Goal: Information Seeking & Learning: Learn about a topic

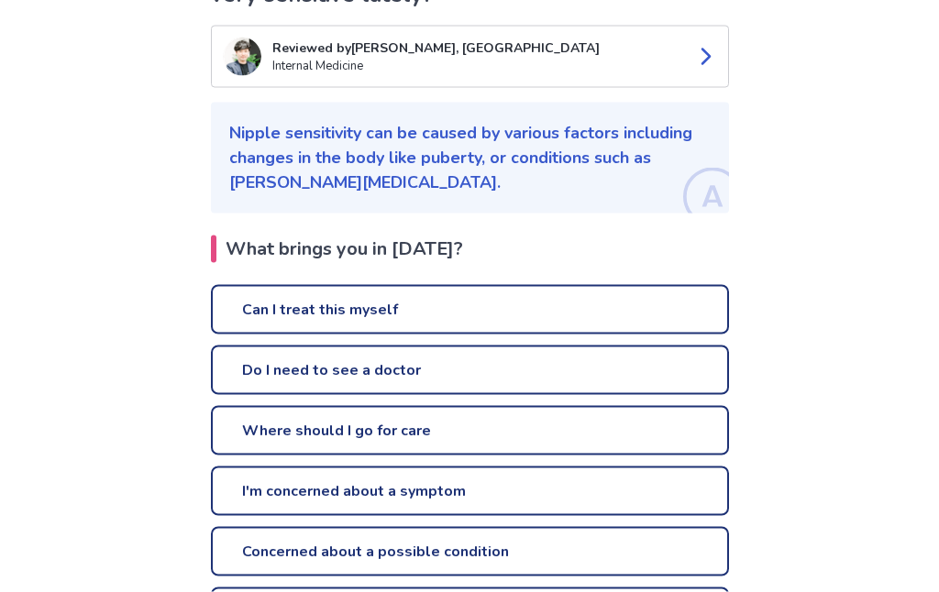
scroll to position [213, 0]
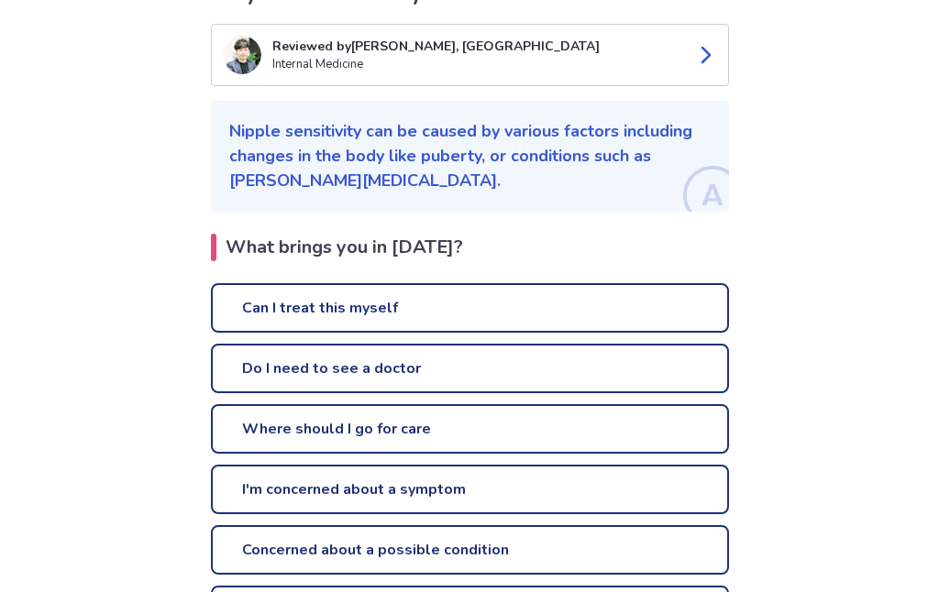
click at [303, 190] on p "Nipple sensitivity can be caused by various factors including changes in the bo…" at bounding box center [469, 156] width 481 height 74
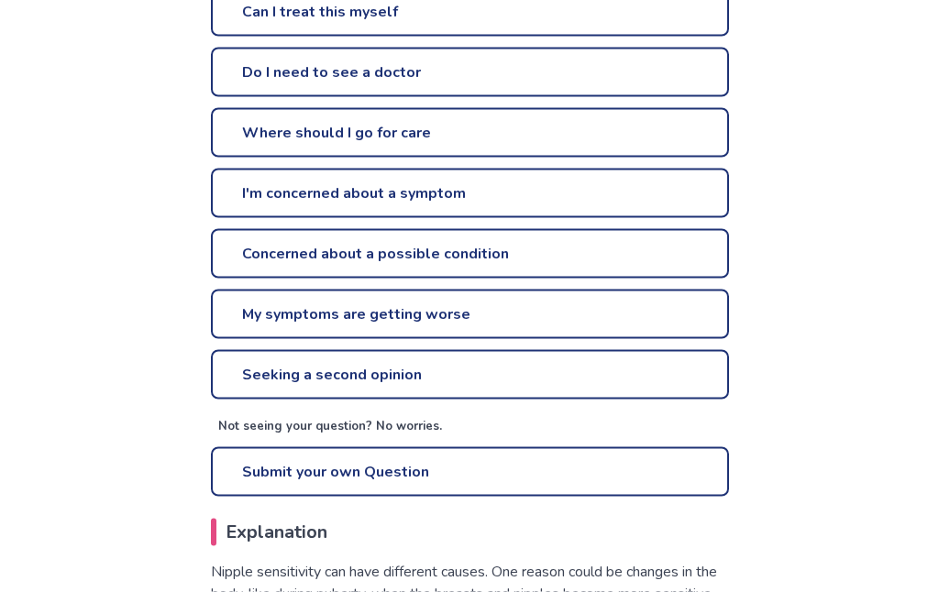
scroll to position [620, 0]
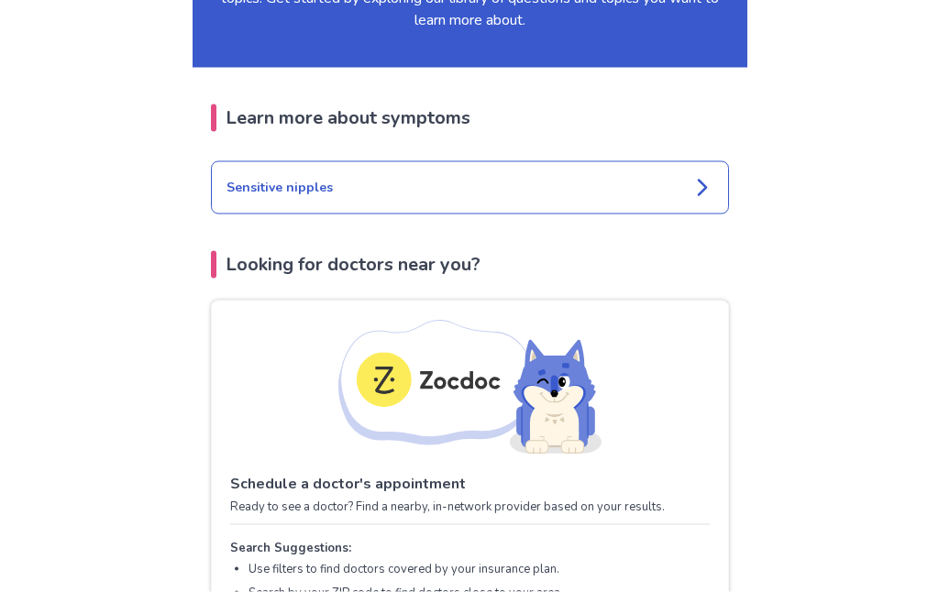
scroll to position [2008, 0]
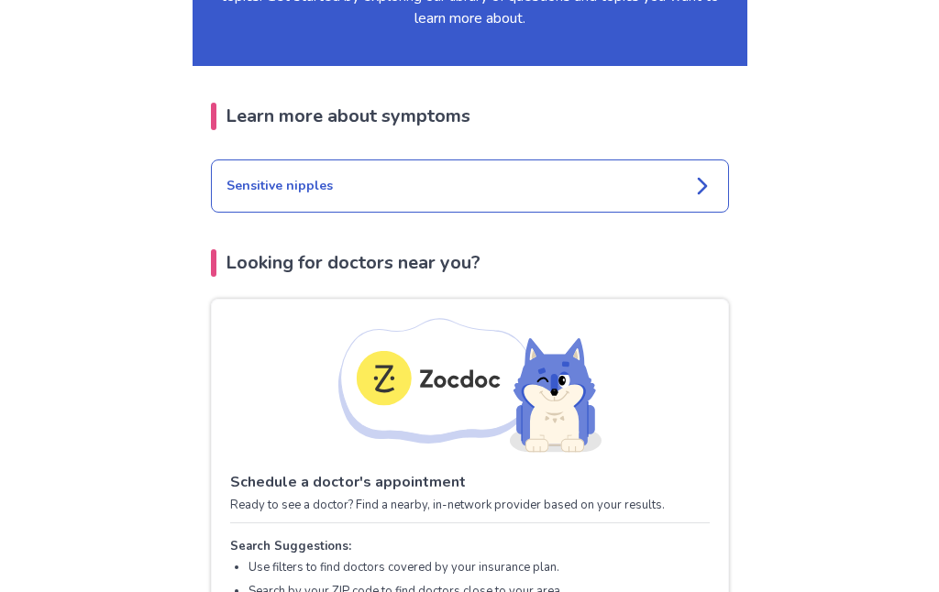
click at [270, 162] on div "Sensitive nipples" at bounding box center [470, 186] width 518 height 53
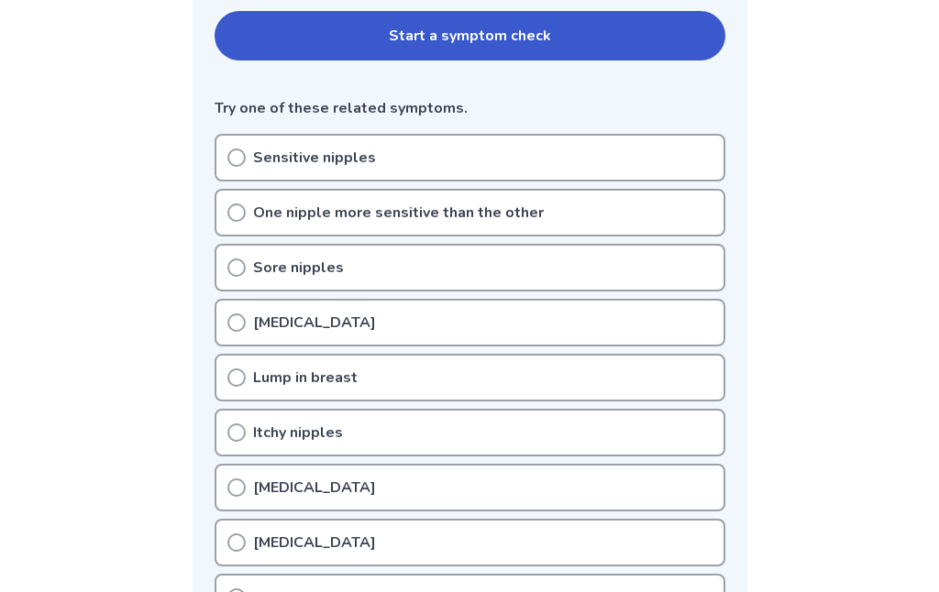
scroll to position [412, 0]
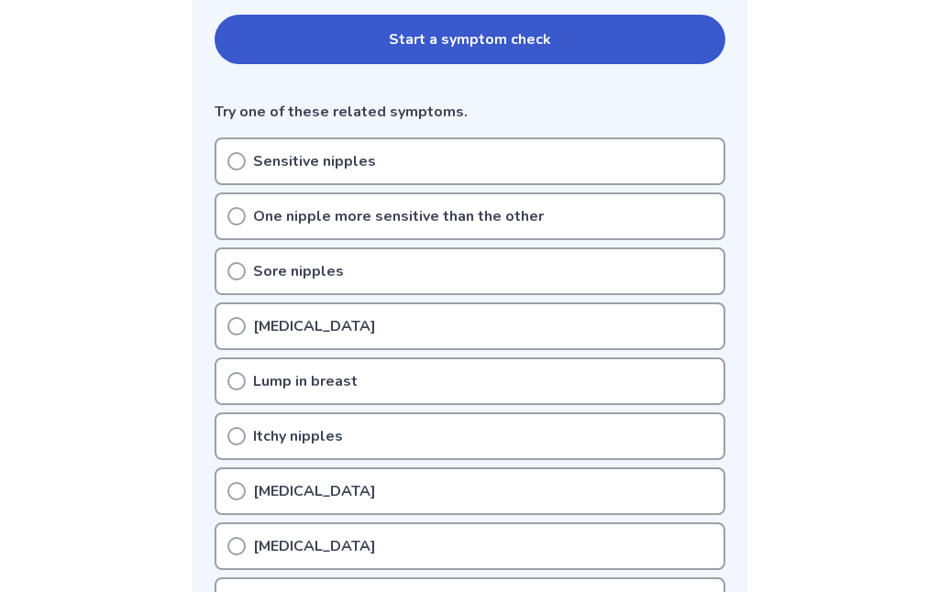
click at [237, 167] on icon at bounding box center [236, 161] width 18 height 18
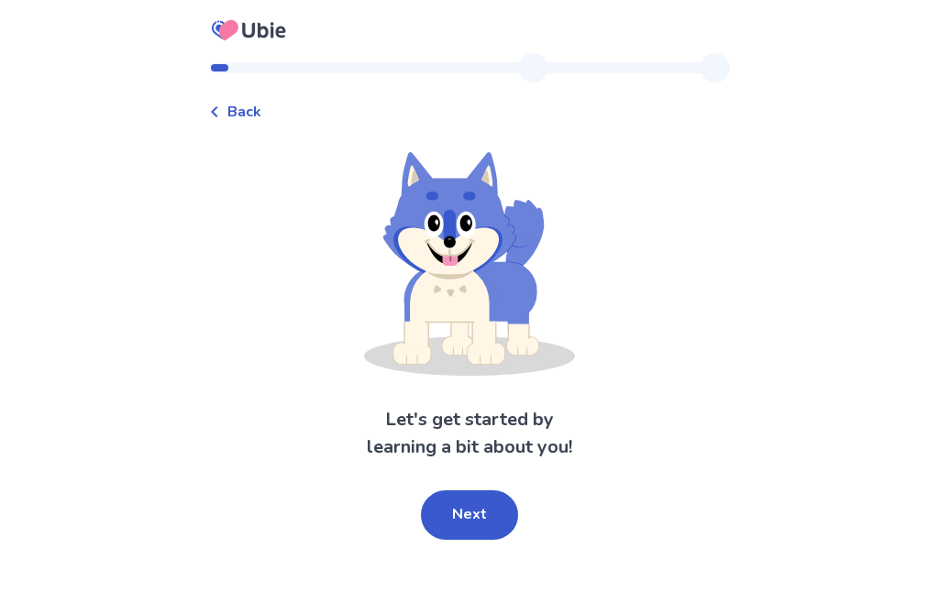
click at [458, 506] on button "Next" at bounding box center [469, 515] width 97 height 50
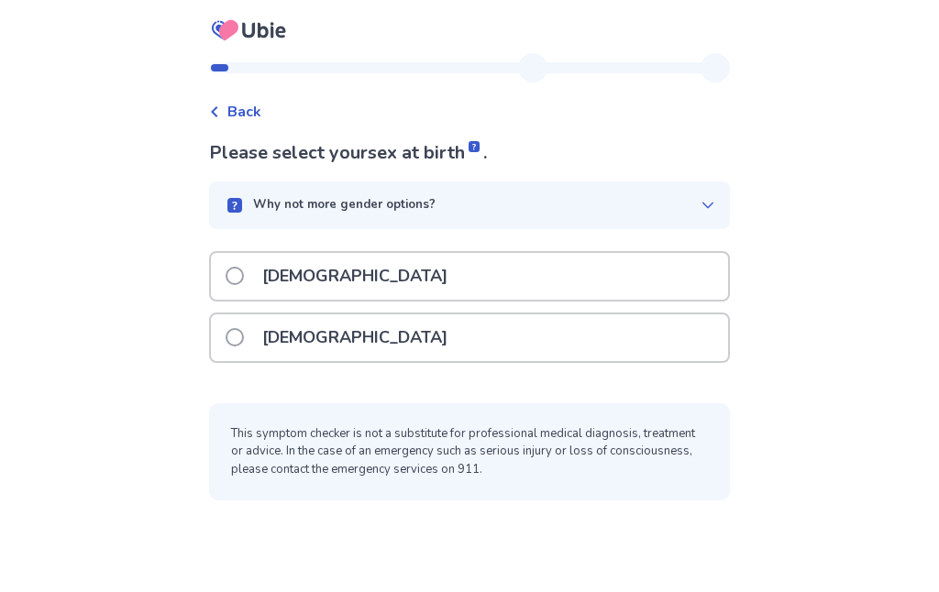
click at [243, 338] on span at bounding box center [235, 337] width 18 height 18
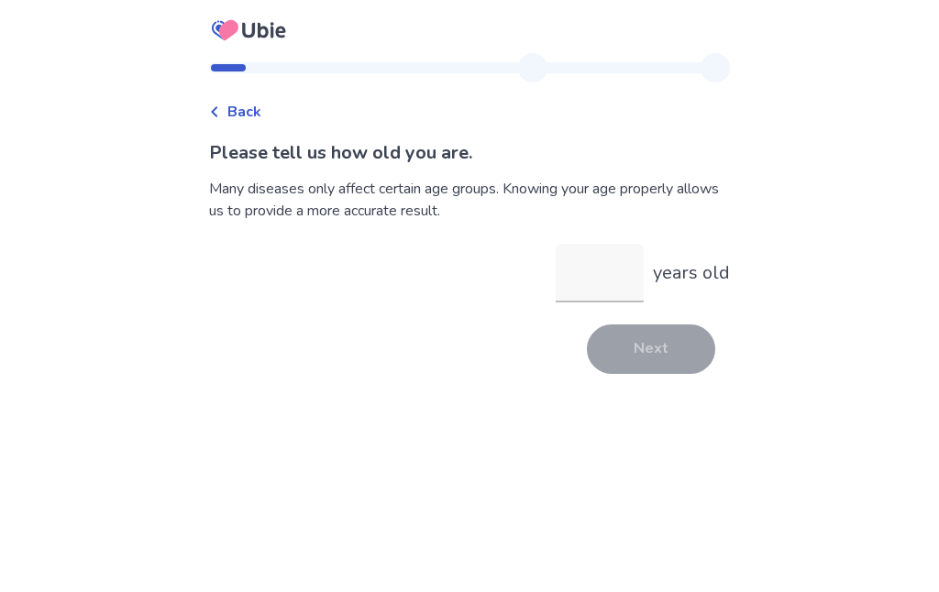
click at [575, 294] on input "years old" at bounding box center [600, 273] width 88 height 59
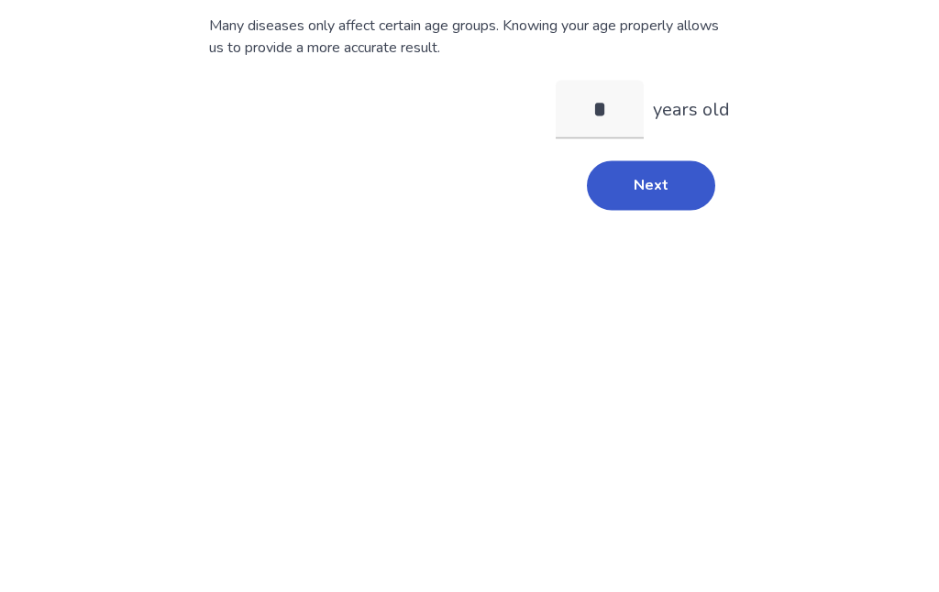
type input "**"
click at [633, 325] on button "Next" at bounding box center [651, 350] width 128 height 50
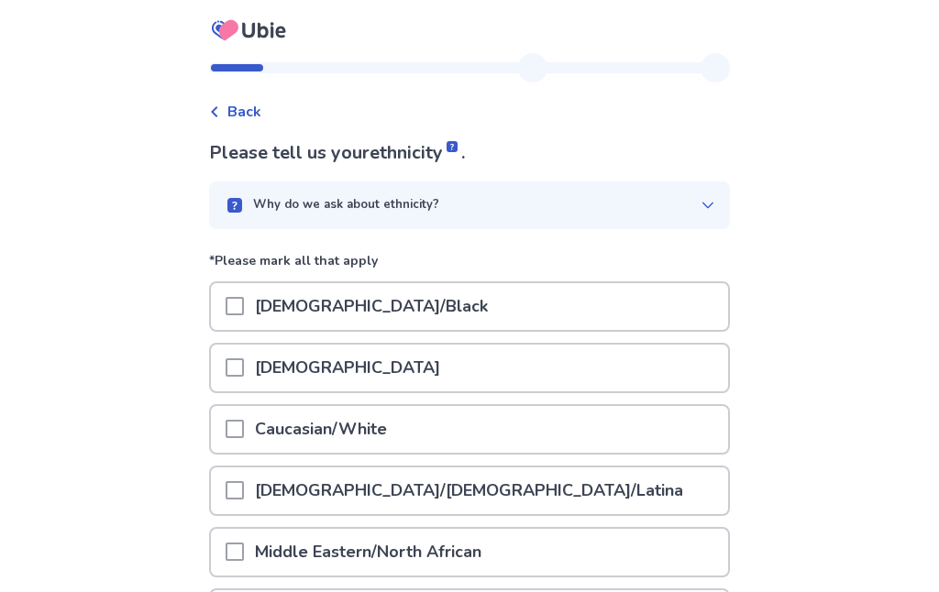
click at [239, 442] on div at bounding box center [235, 429] width 18 height 47
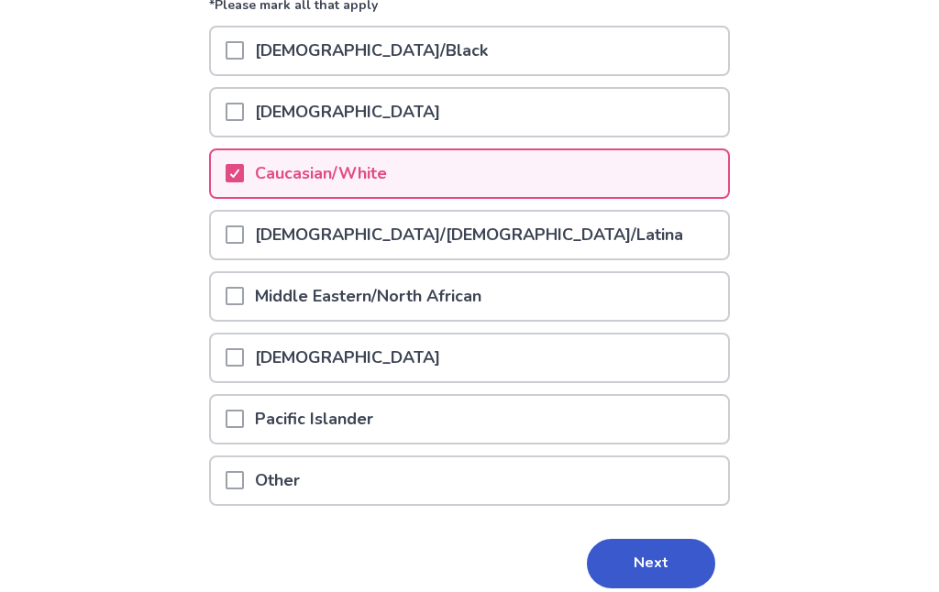
scroll to position [260, 0]
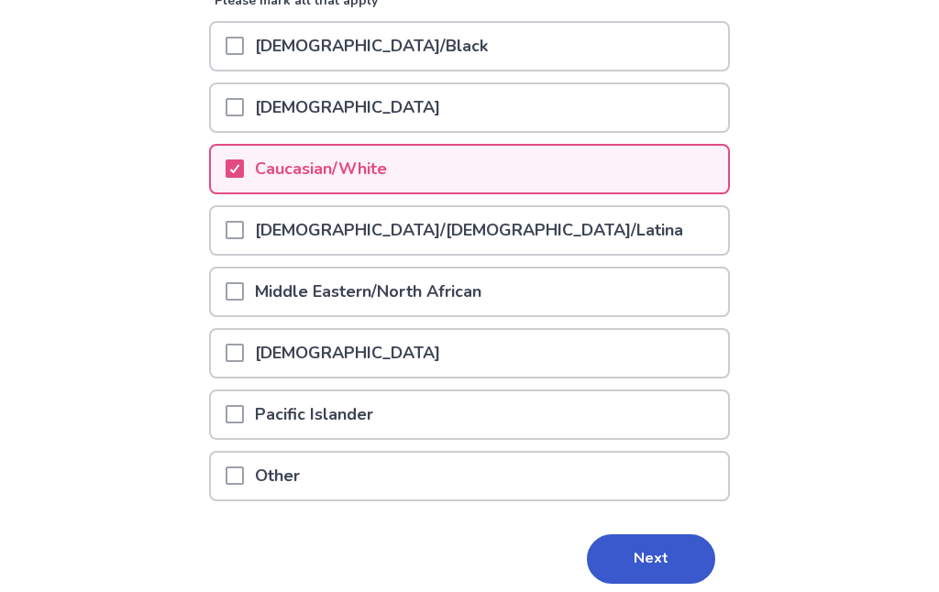
click at [623, 554] on button "Next" at bounding box center [651, 559] width 128 height 50
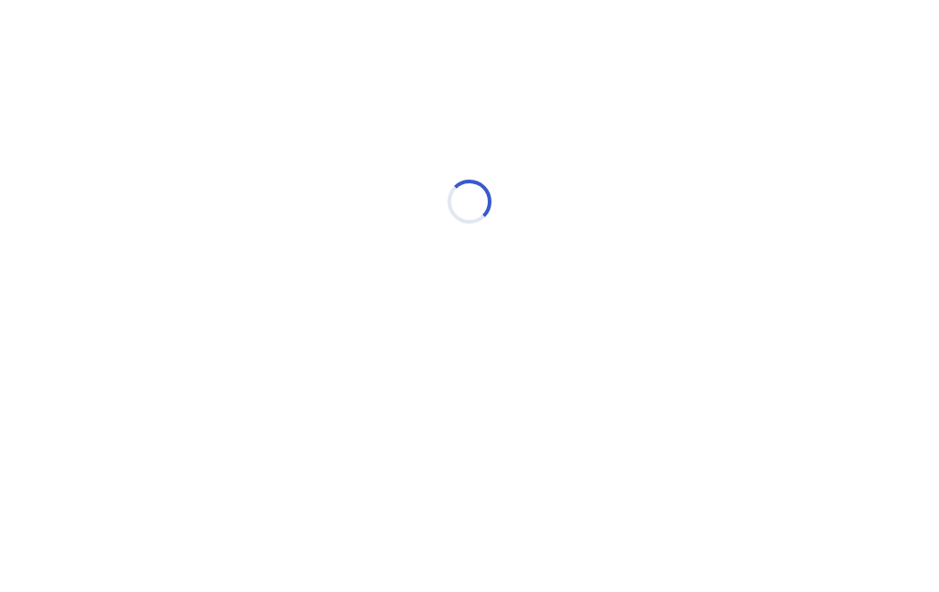
scroll to position [0, 0]
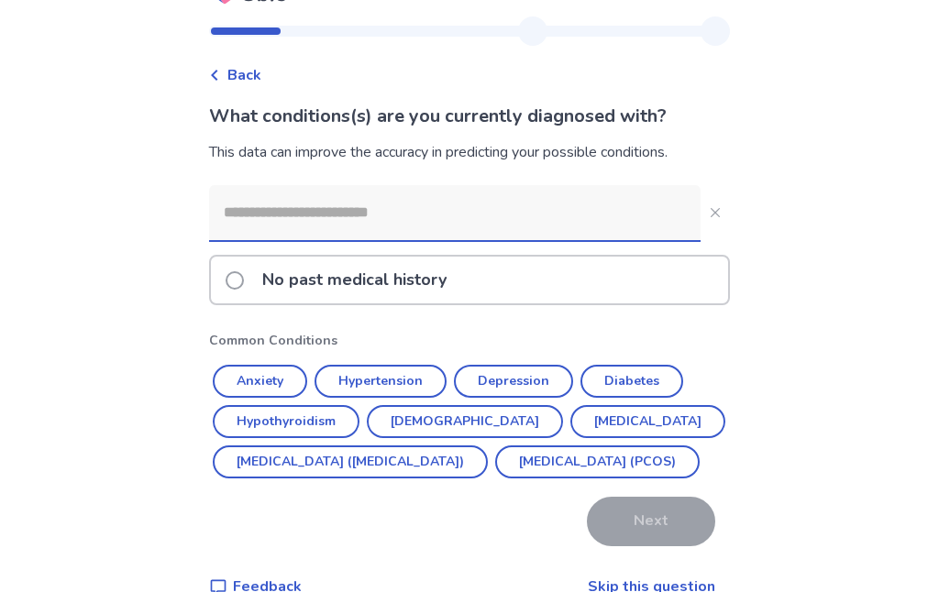
scroll to position [41, 0]
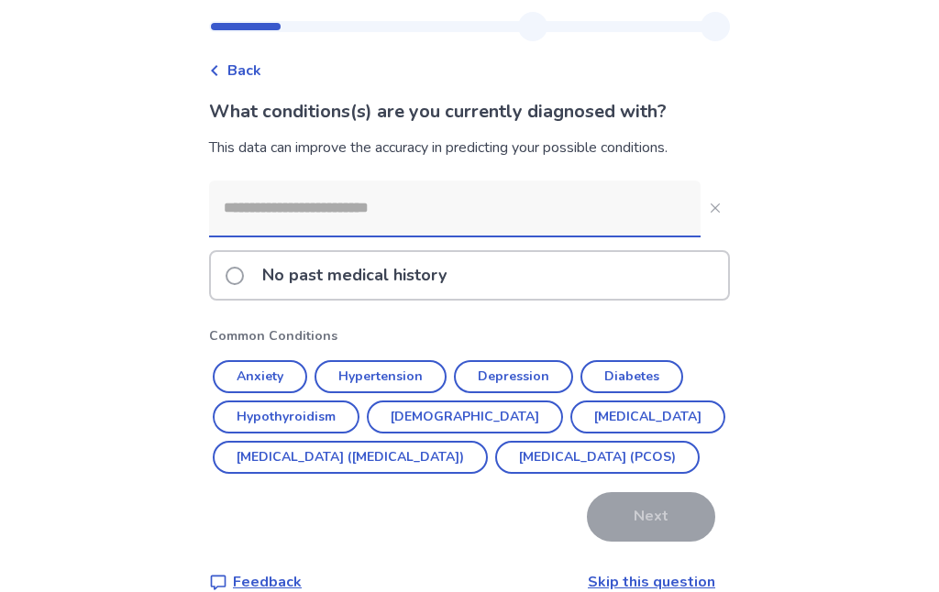
click at [253, 377] on button "Anxiety" at bounding box center [260, 376] width 94 height 33
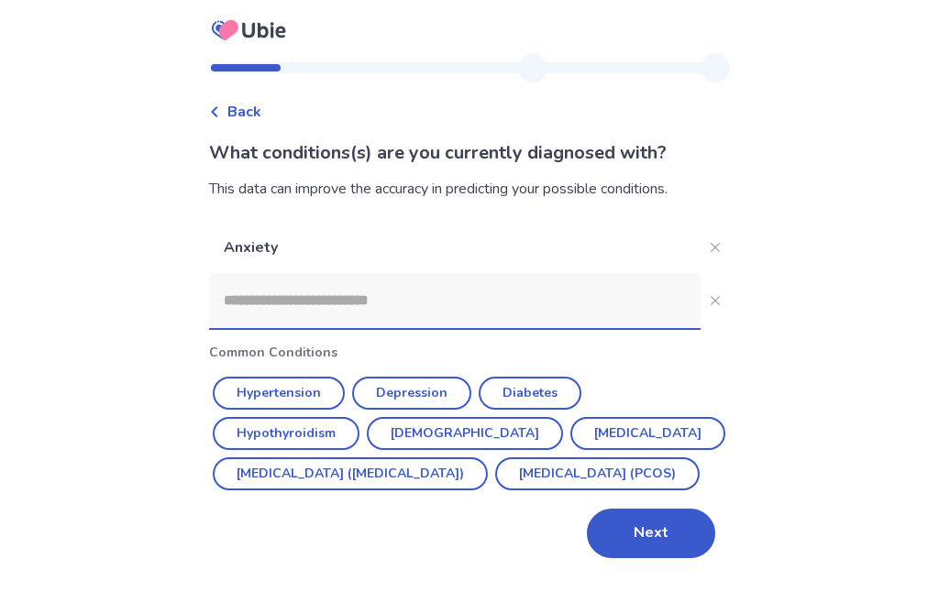
scroll to position [0, 0]
click at [288, 395] on button "Hypertension" at bounding box center [279, 393] width 132 height 33
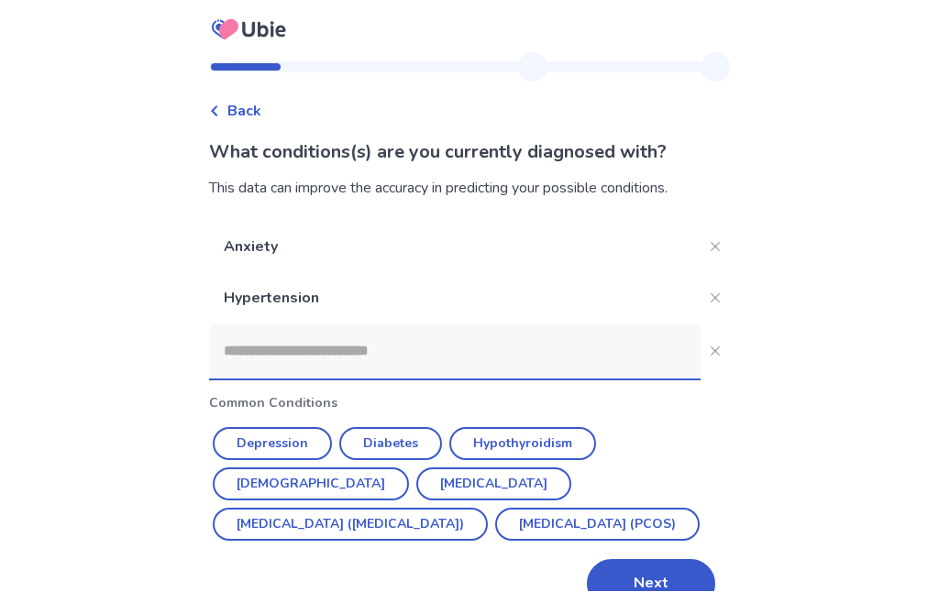
click at [279, 435] on button "Depression" at bounding box center [272, 444] width 119 height 33
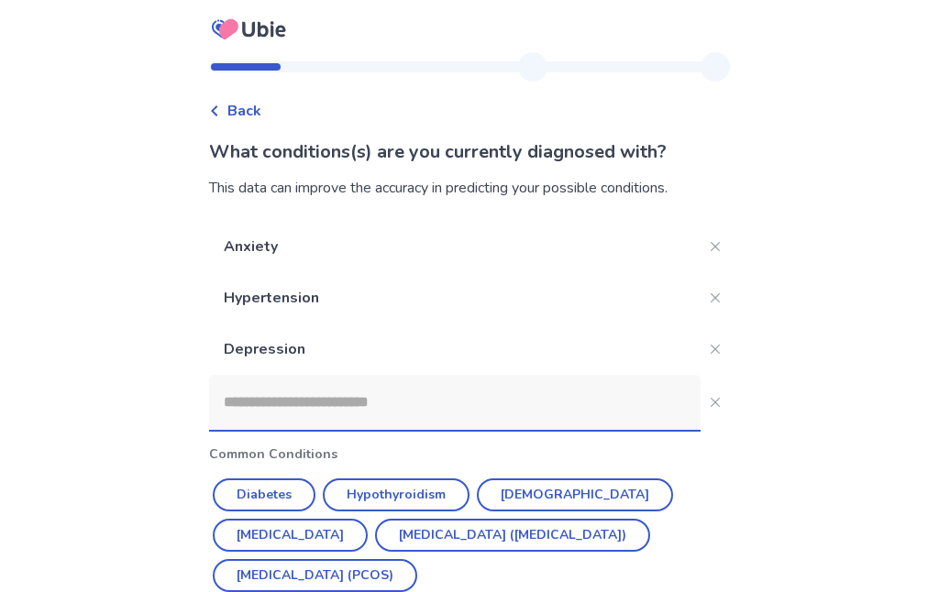
scroll to position [24, 0]
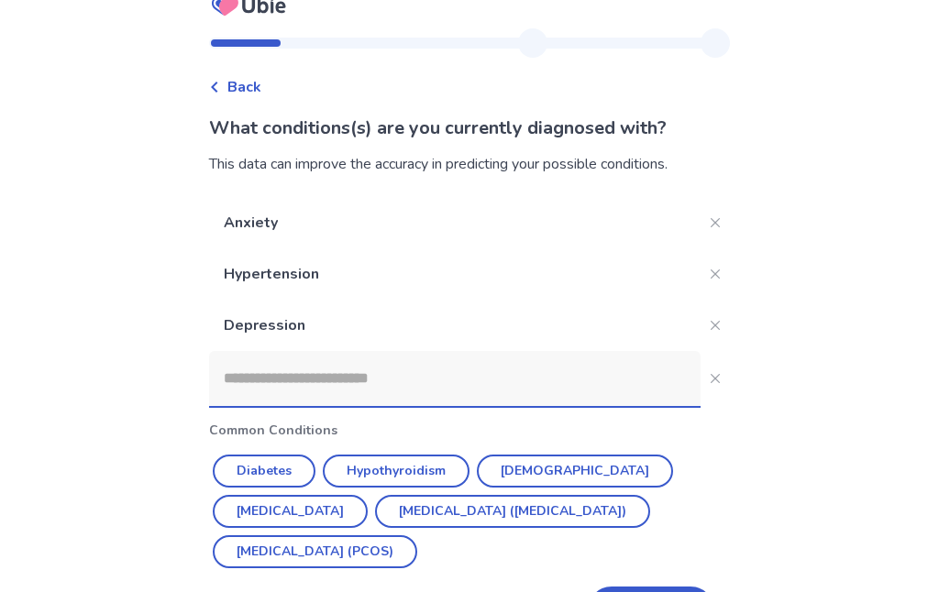
click at [456, 512] on button "[MEDICAL_DATA] ([MEDICAL_DATA])" at bounding box center [512, 512] width 275 height 33
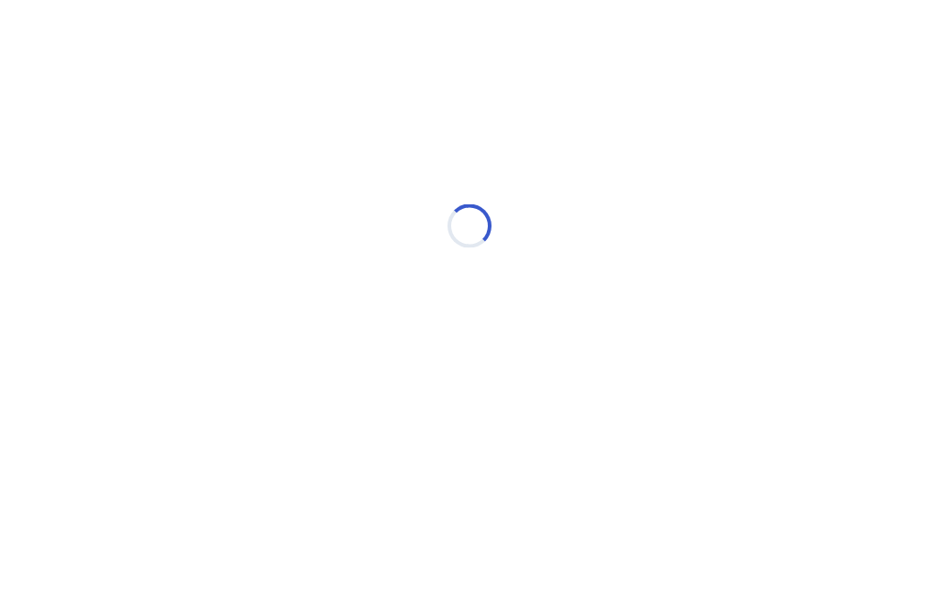
scroll to position [0, 0]
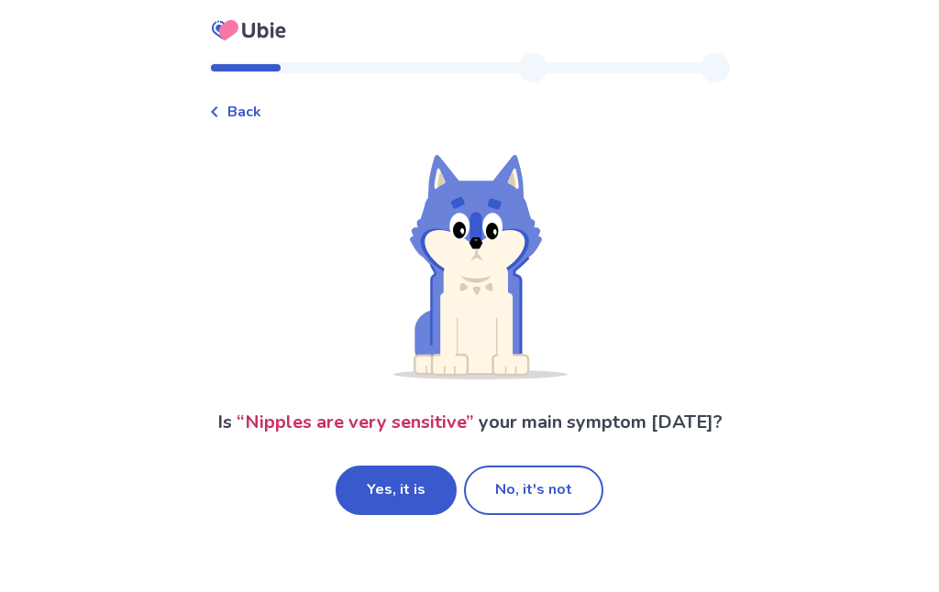
click at [381, 490] on button "Yes, it is" at bounding box center [396, 491] width 121 height 50
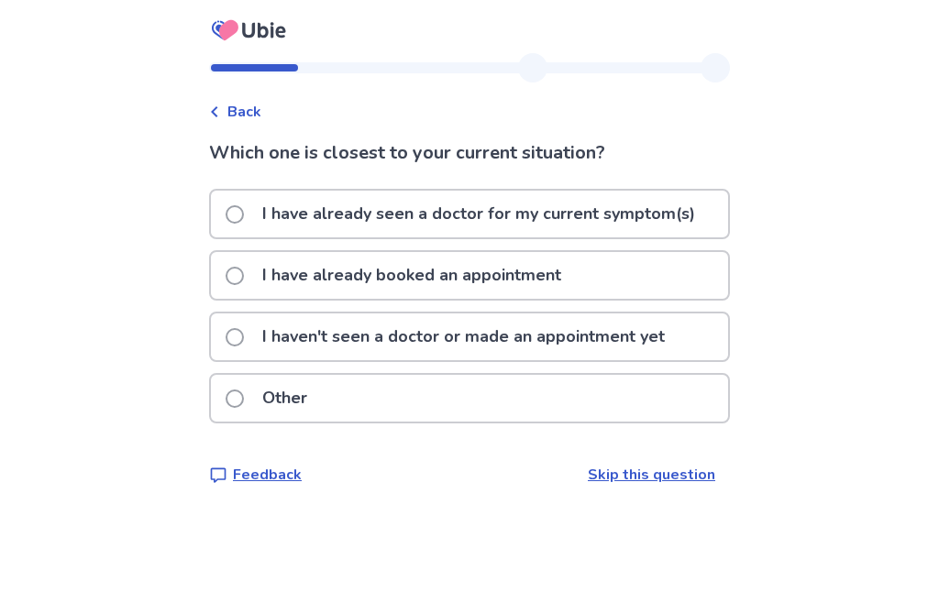
click at [240, 338] on span at bounding box center [235, 337] width 18 height 18
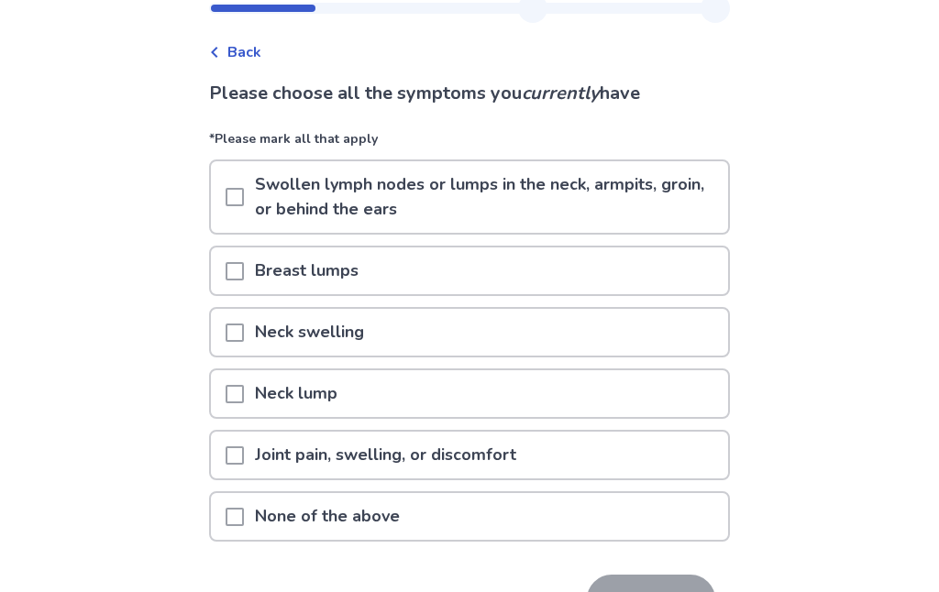
scroll to position [105, 0]
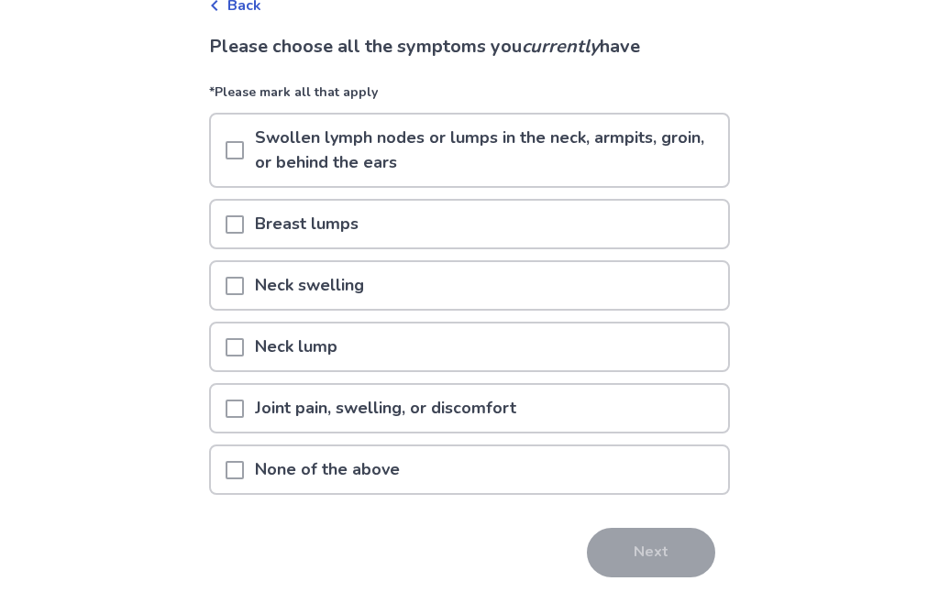
click at [238, 466] on span at bounding box center [235, 471] width 18 height 18
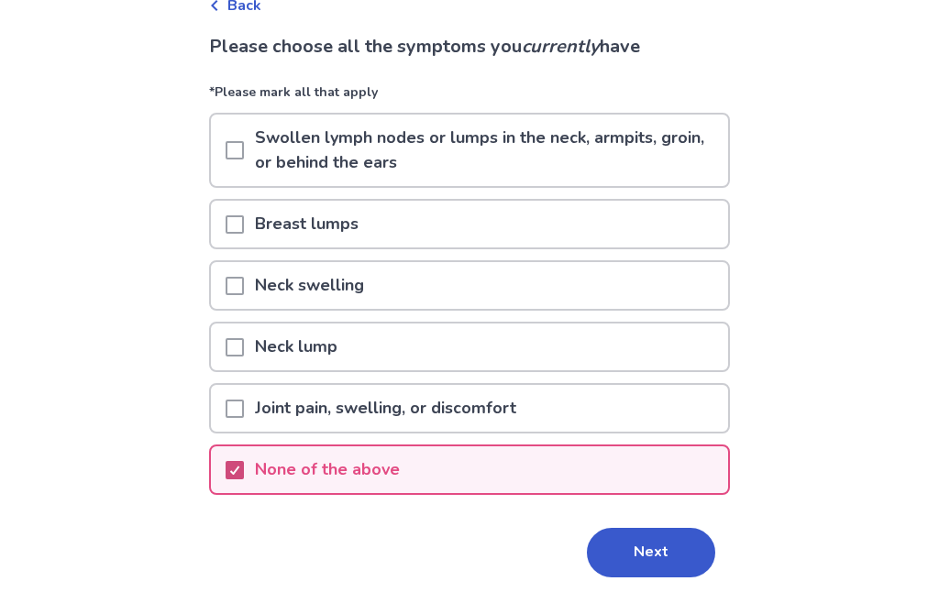
click at [618, 542] on button "Next" at bounding box center [651, 554] width 128 height 50
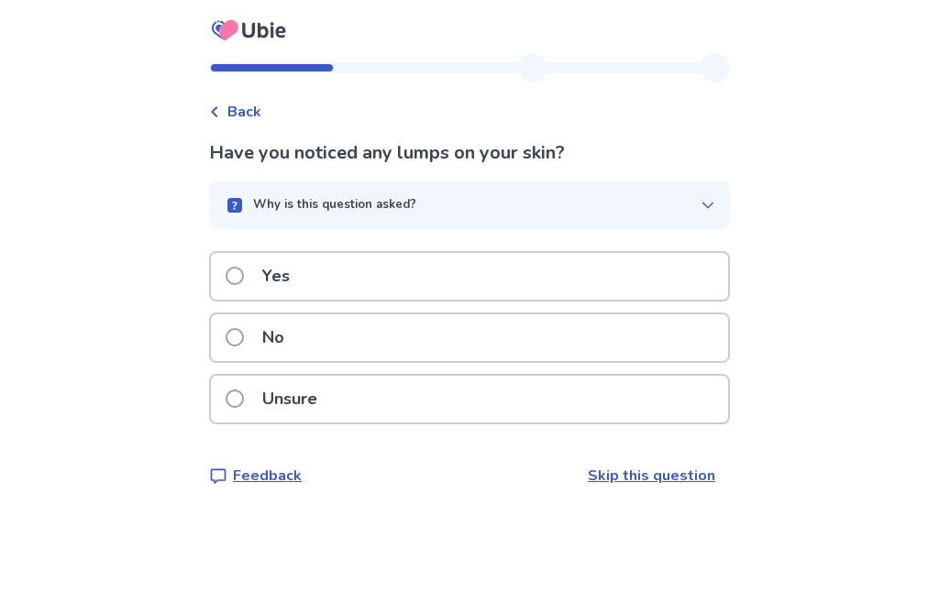
click at [237, 339] on span at bounding box center [235, 337] width 18 height 18
click at [239, 336] on span at bounding box center [235, 337] width 18 height 18
click at [239, 345] on label "No" at bounding box center [261, 337] width 70 height 47
click at [243, 332] on span at bounding box center [235, 337] width 18 height 18
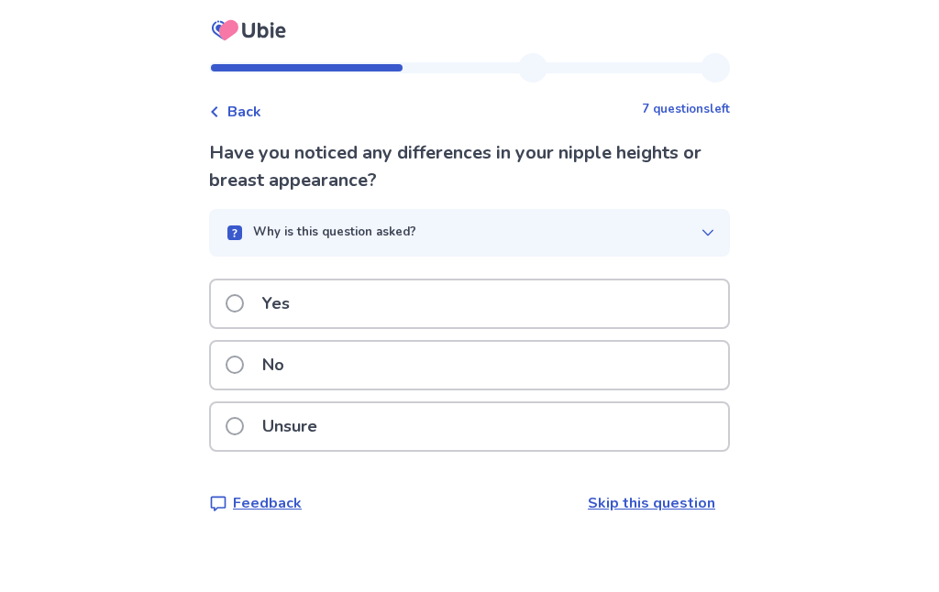
click at [243, 426] on span at bounding box center [235, 426] width 18 height 18
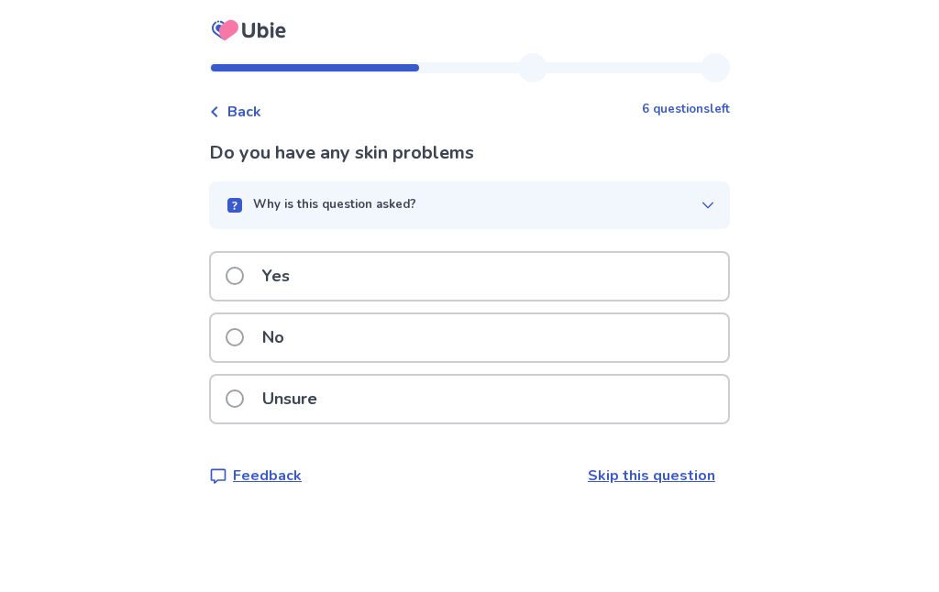
click at [240, 345] on span at bounding box center [235, 337] width 18 height 18
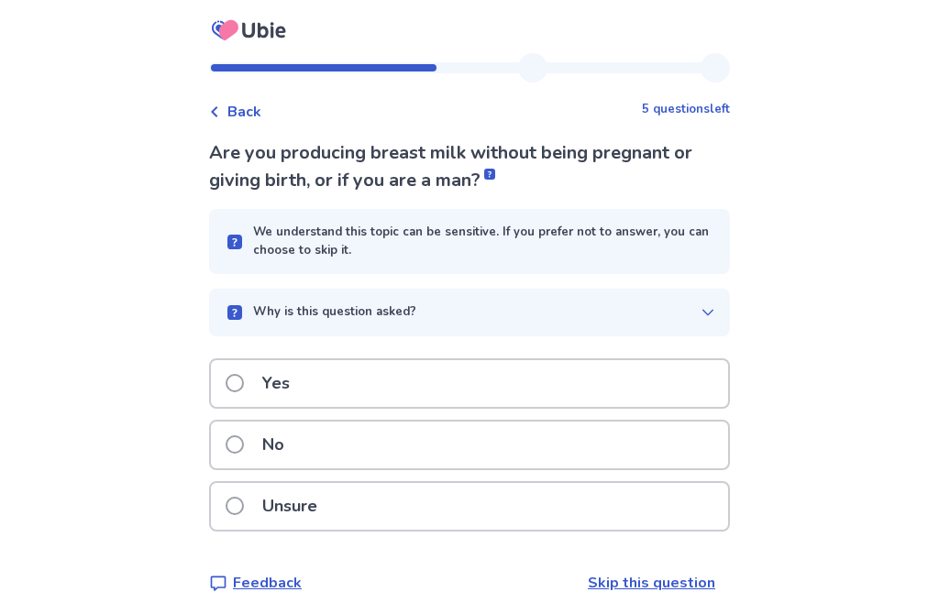
click at [242, 446] on span at bounding box center [235, 444] width 18 height 18
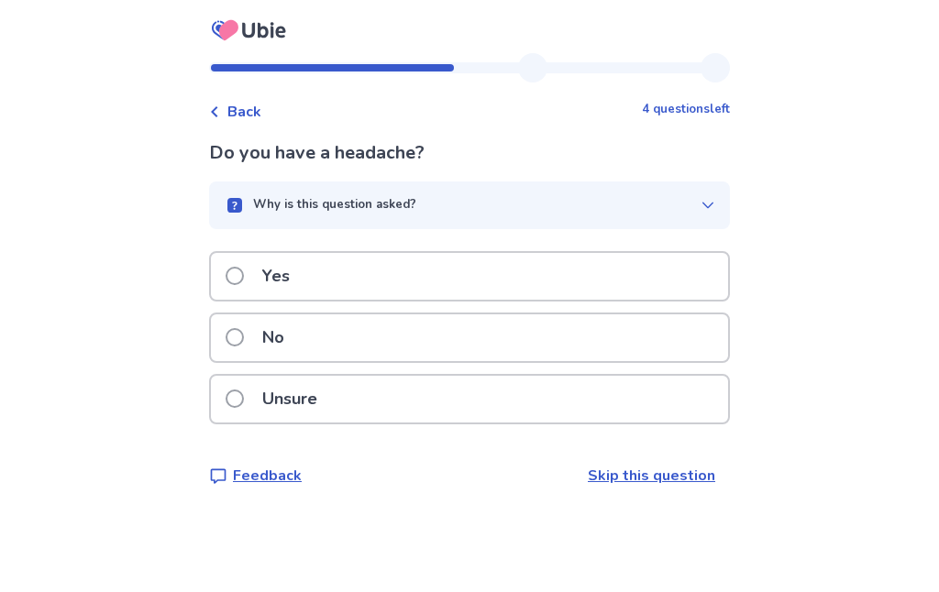
click at [239, 282] on span at bounding box center [235, 276] width 18 height 18
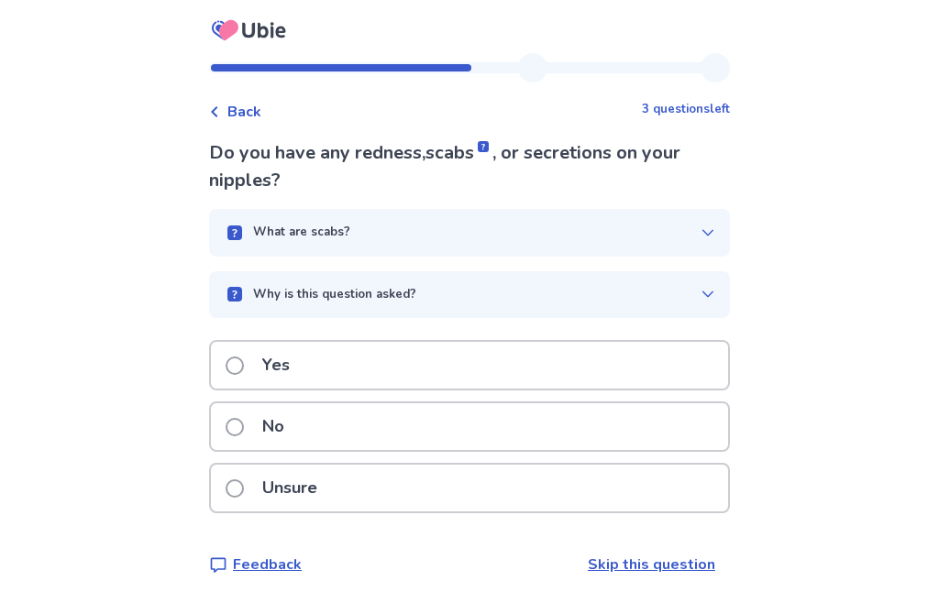
click at [238, 425] on span at bounding box center [235, 427] width 18 height 18
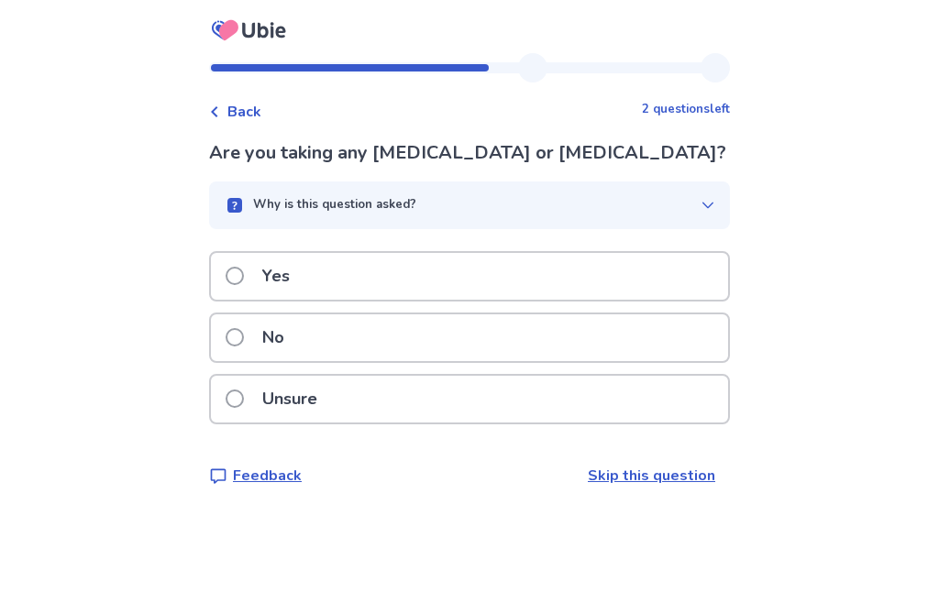
click at [237, 285] on span at bounding box center [235, 276] width 18 height 18
click at [244, 340] on span at bounding box center [235, 337] width 18 height 18
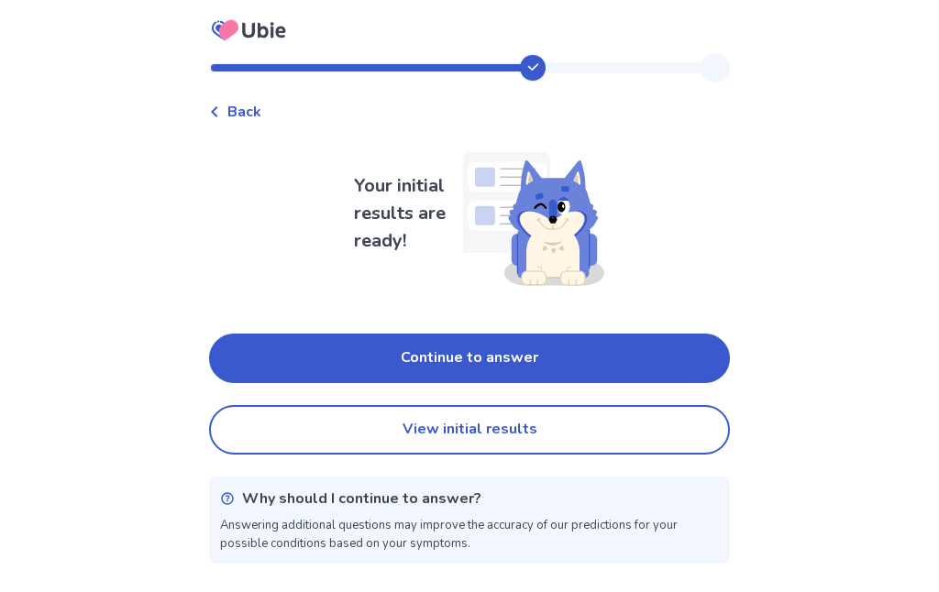
click at [387, 433] on button "View initial results" at bounding box center [469, 430] width 521 height 50
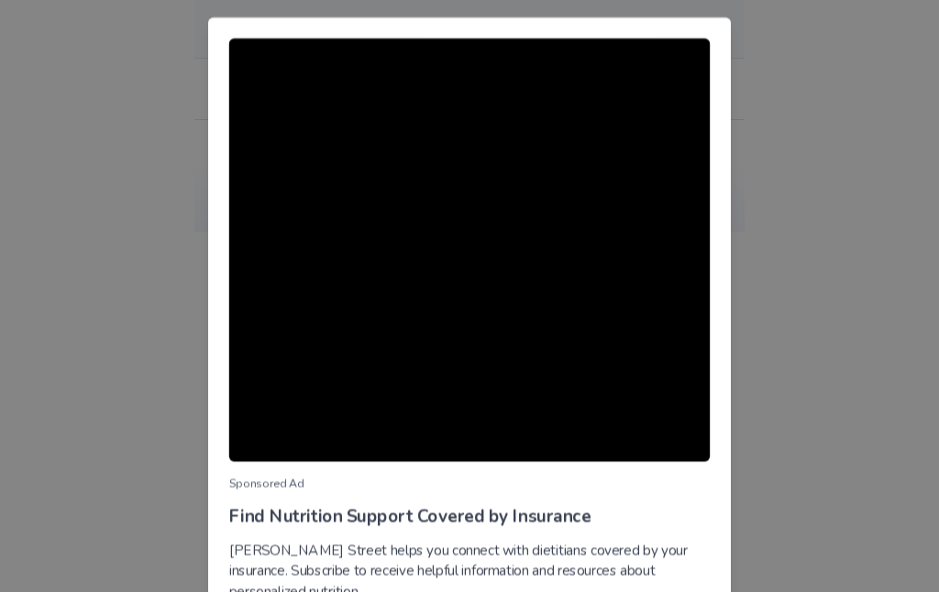
scroll to position [109, 0]
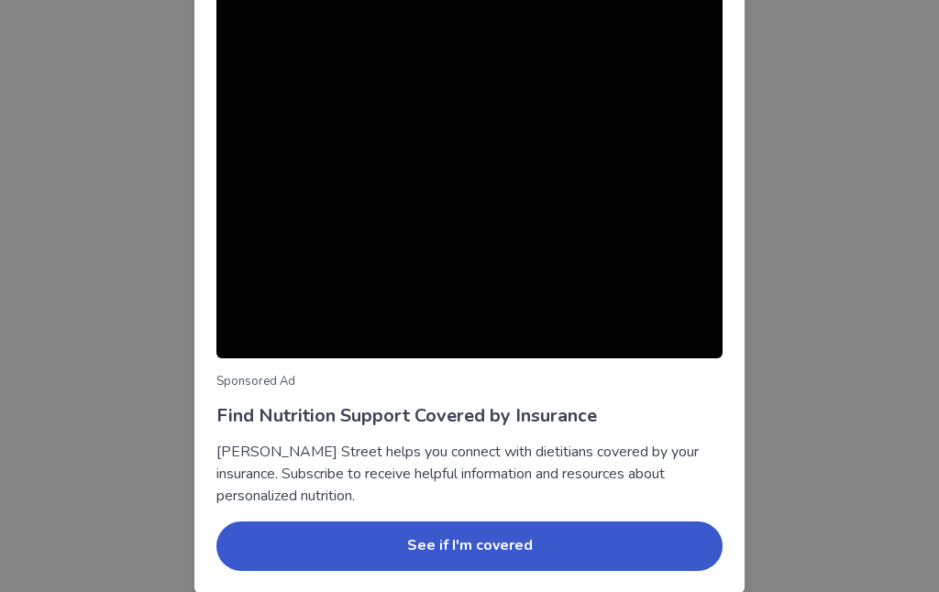
click at [89, 397] on div "Sponsored Ad Find Nutrition Support Covered by Insurance [PERSON_NAME] Street h…" at bounding box center [469, 296] width 939 height 592
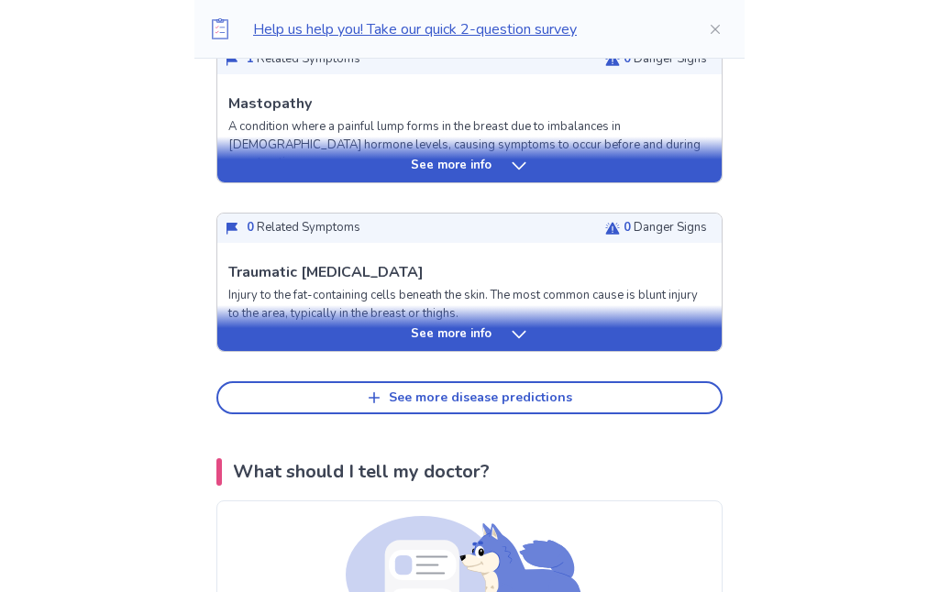
scroll to position [876, 0]
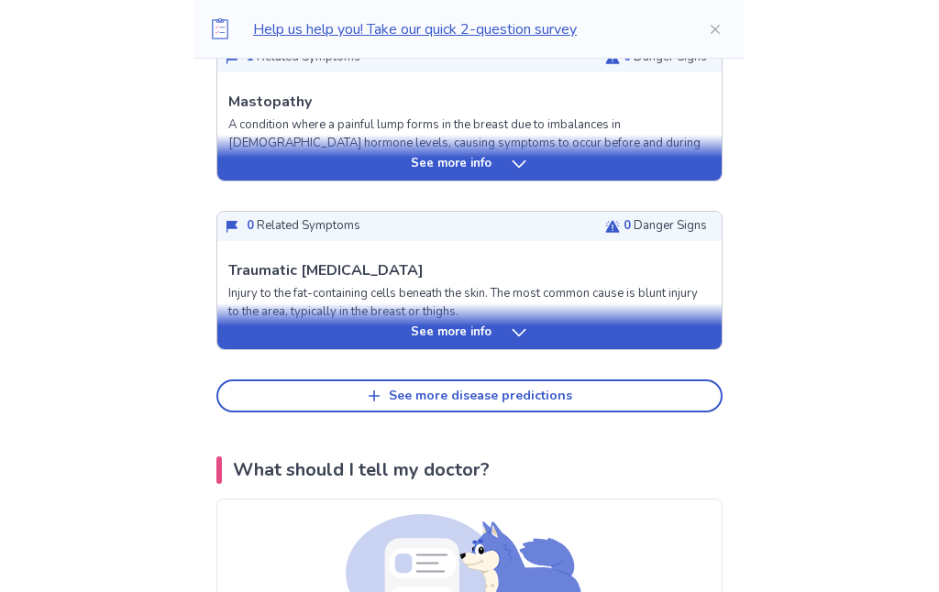
click at [394, 403] on div "See more disease predictions" at bounding box center [480, 397] width 183 height 16
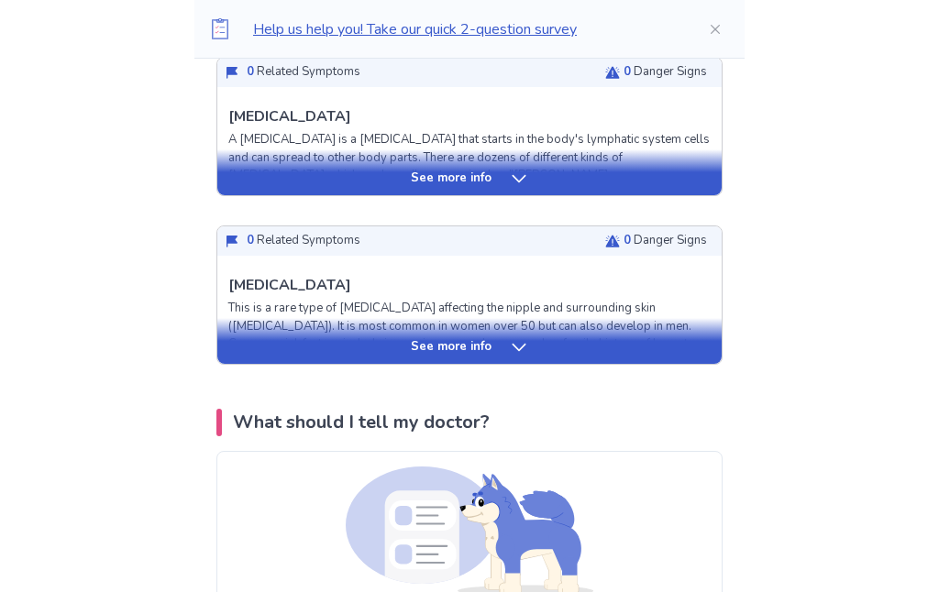
scroll to position [1368, 0]
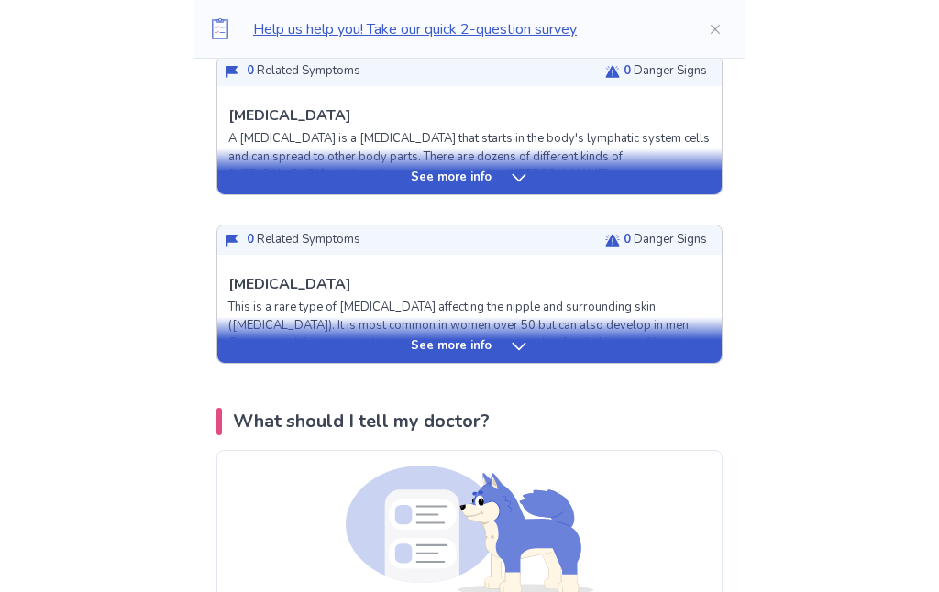
click at [510, 347] on icon at bounding box center [519, 347] width 18 height 18
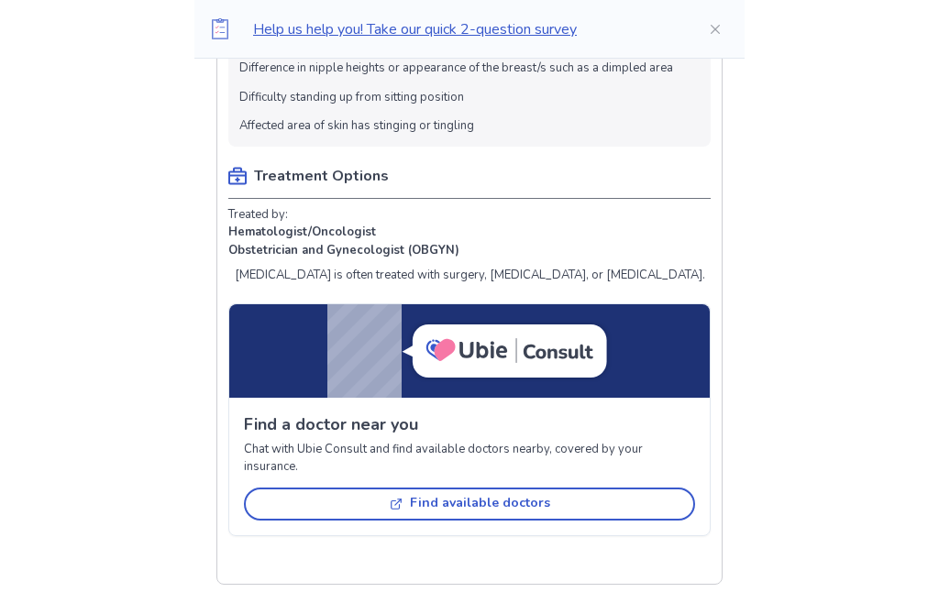
scroll to position [2087, 0]
